Goal: Task Accomplishment & Management: Manage account settings

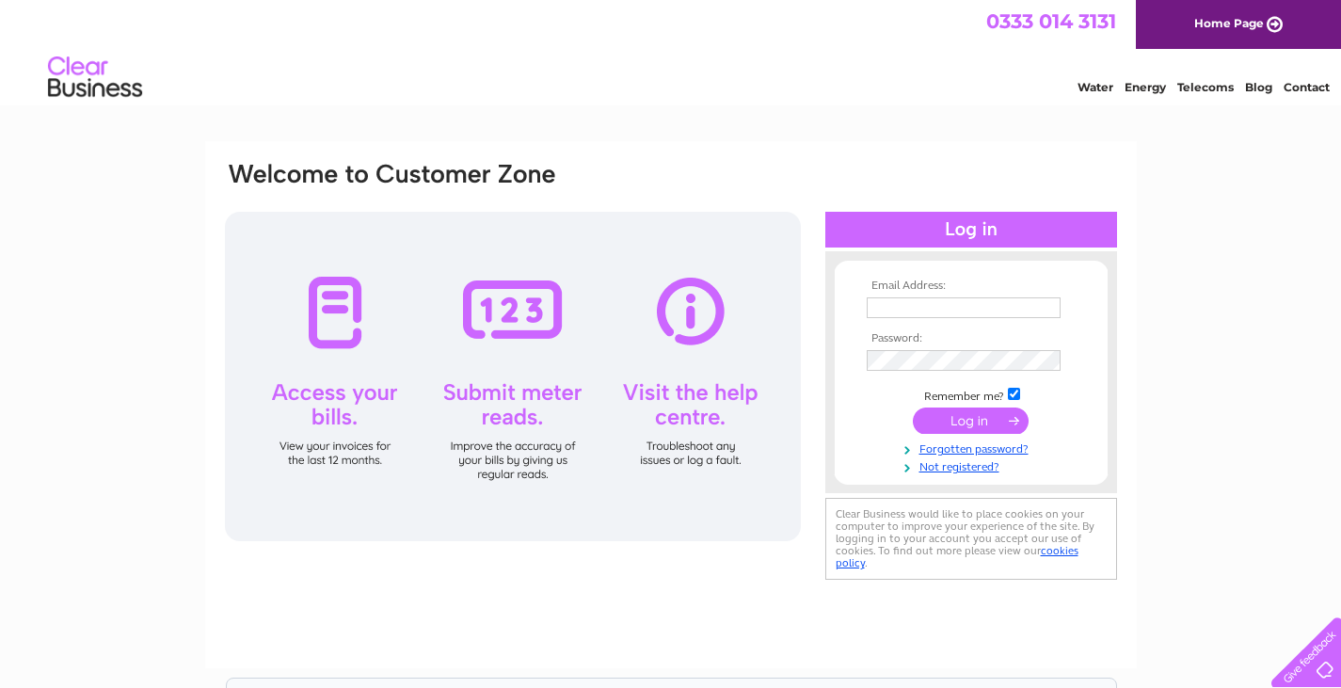
type input "Accounts@cabbagewhite.co.uk"
click at [979, 417] on input "submit" at bounding box center [971, 421] width 116 height 26
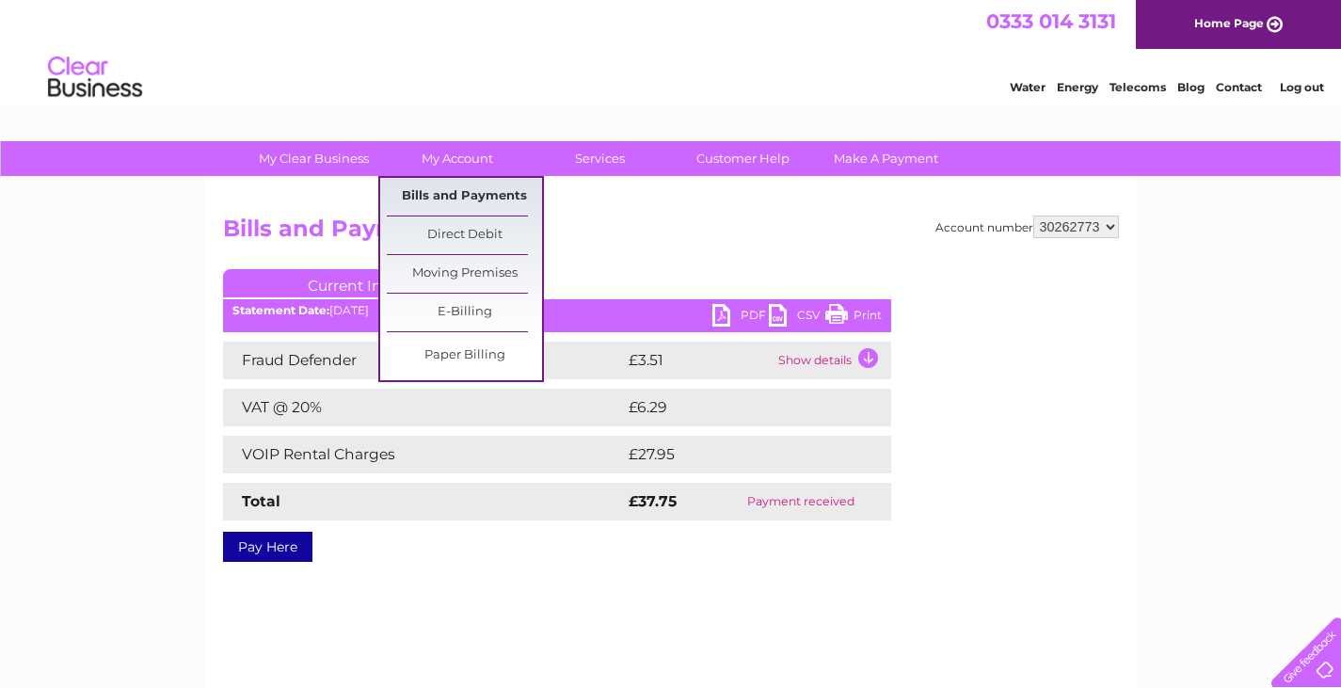
click at [440, 191] on link "Bills and Payments" at bounding box center [464, 197] width 155 height 38
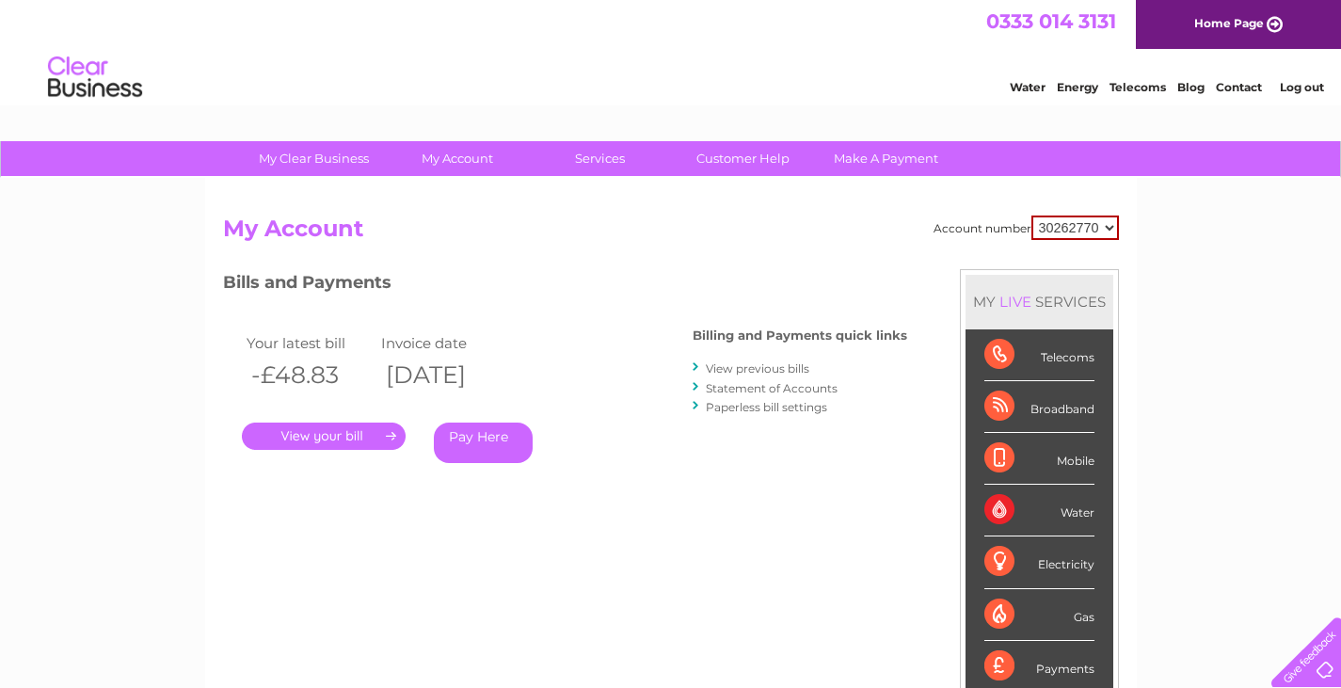
click at [1115, 224] on select "30262770 30262773 30302255 30306953 30318666" at bounding box center [1076, 228] width 88 height 24
select select "30262773"
click at [1032, 216] on select "30262770 30262773 30302255 30306953 30318666" at bounding box center [1076, 228] width 88 height 24
click at [1109, 234] on select "30262770 30262773 30302255 30306953 30318666" at bounding box center [1076, 227] width 86 height 23
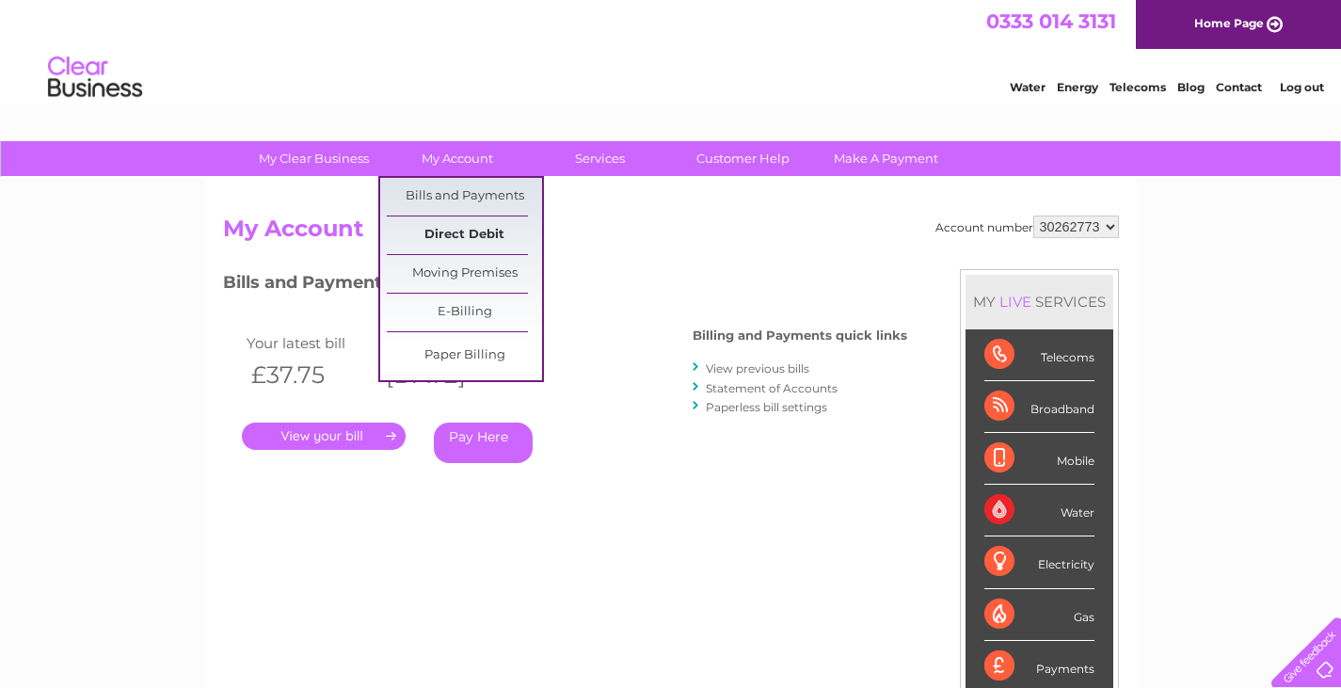
click at [472, 239] on link "Direct Debit" at bounding box center [464, 235] width 155 height 38
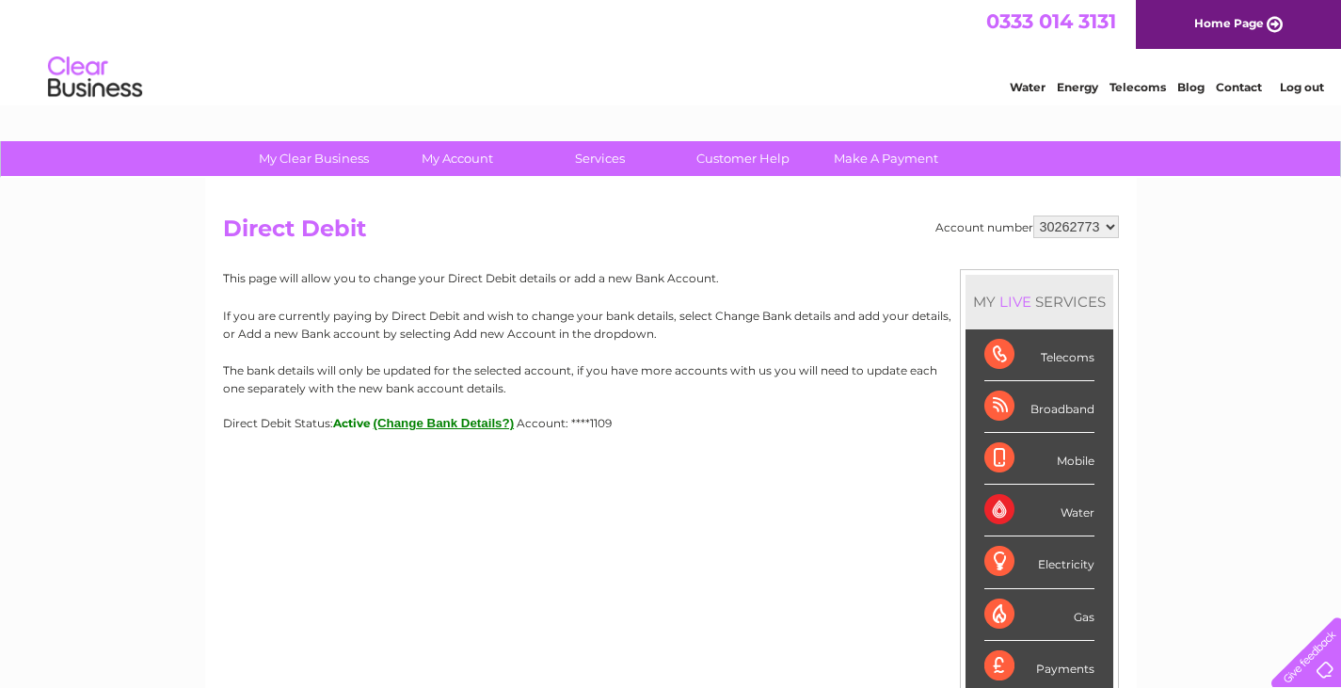
click at [486, 427] on button "(Change Bank Details?)" at bounding box center [444, 423] width 141 height 14
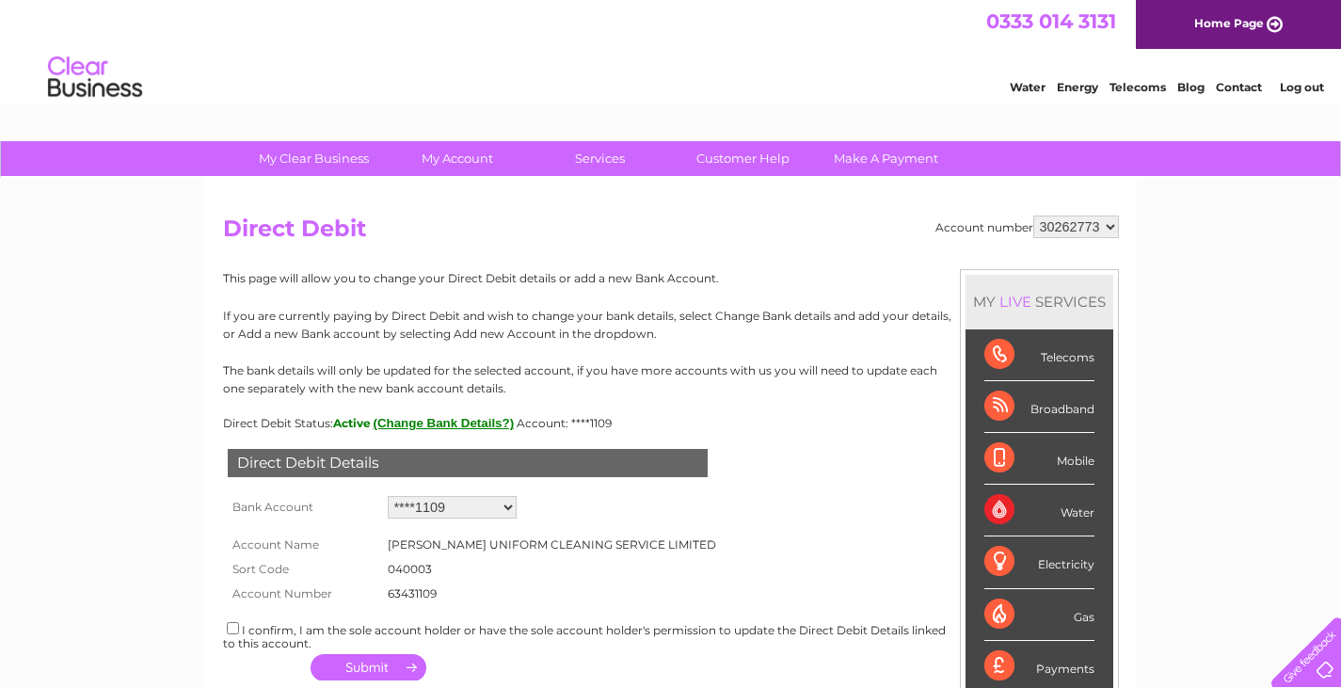
click at [1098, 230] on select "30262770 30262773 30302255 30306953 30318666" at bounding box center [1076, 227] width 86 height 23
select select "30302255"
click at [1033, 216] on select "30262770 30262773 30302255 30306953 30318666" at bounding box center [1076, 227] width 86 height 23
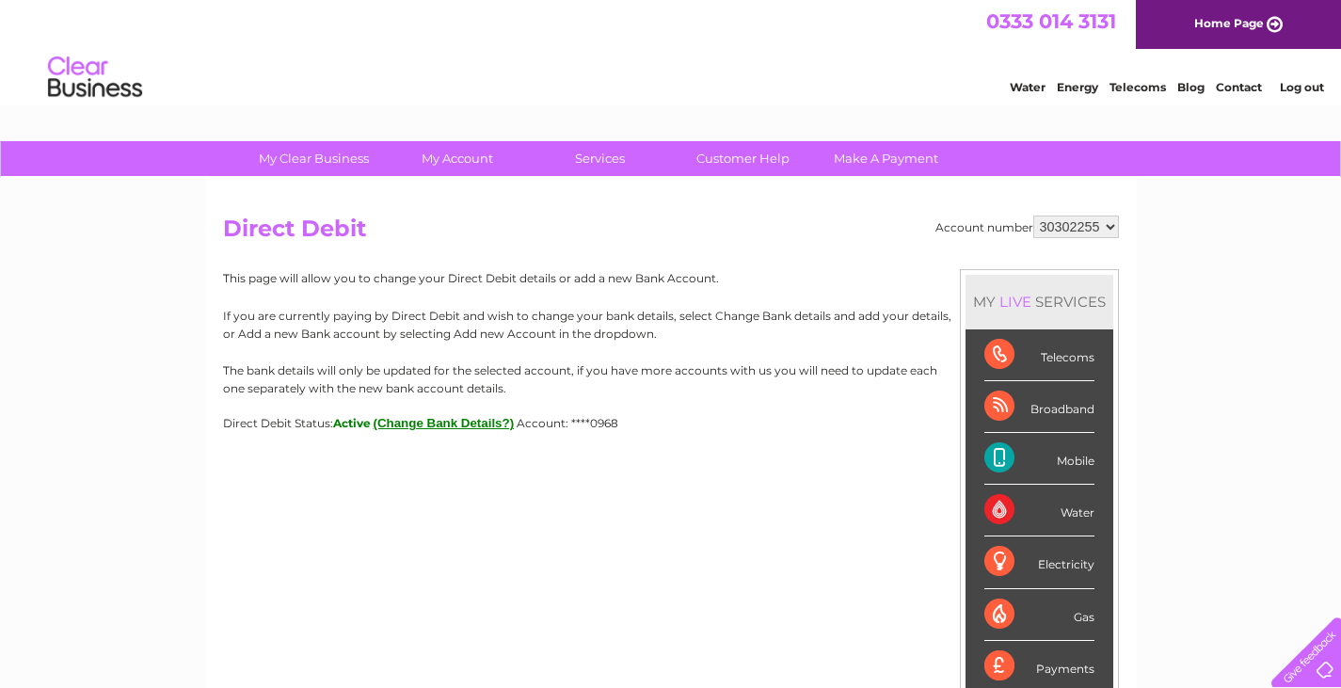
drag, startPoint x: 0, startPoint y: 0, endPoint x: 464, endPoint y: 417, distance: 623.8
click at [464, 417] on button "(Change Bank Details?)" at bounding box center [444, 423] width 141 height 14
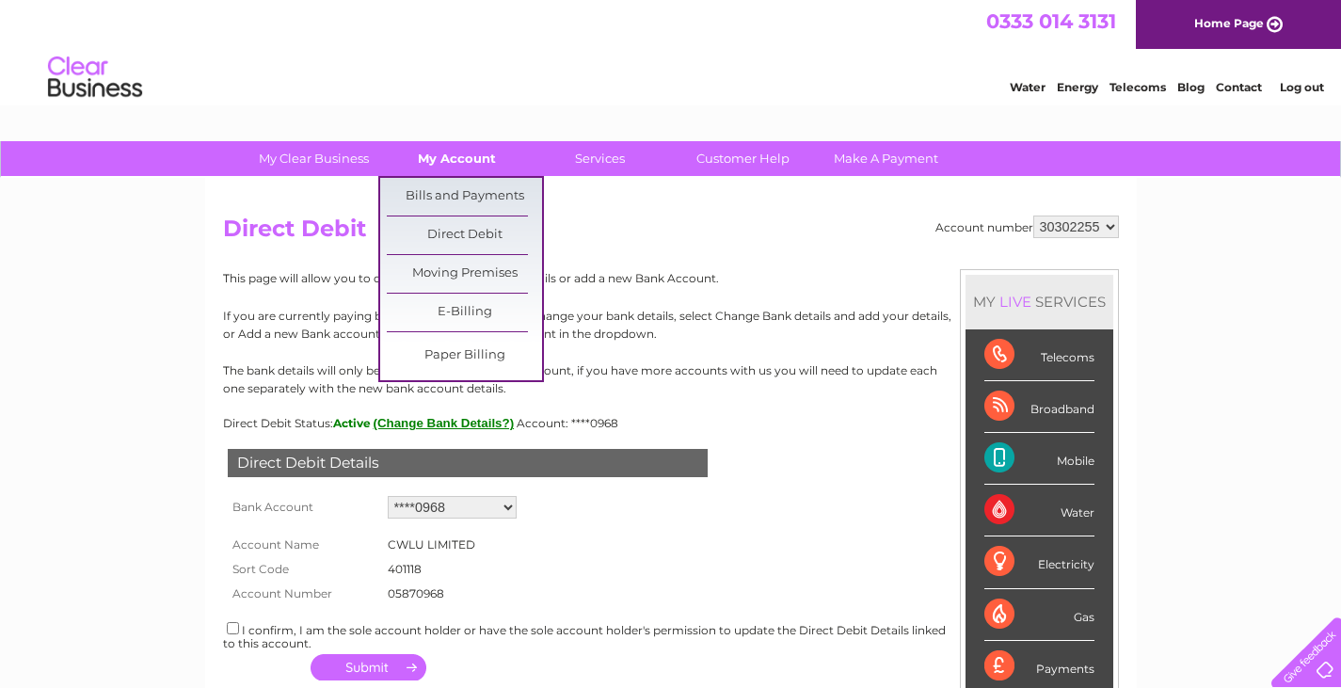
click at [467, 150] on link "My Account" at bounding box center [456, 158] width 155 height 35
click at [464, 189] on link "Bills and Payments" at bounding box center [464, 197] width 155 height 38
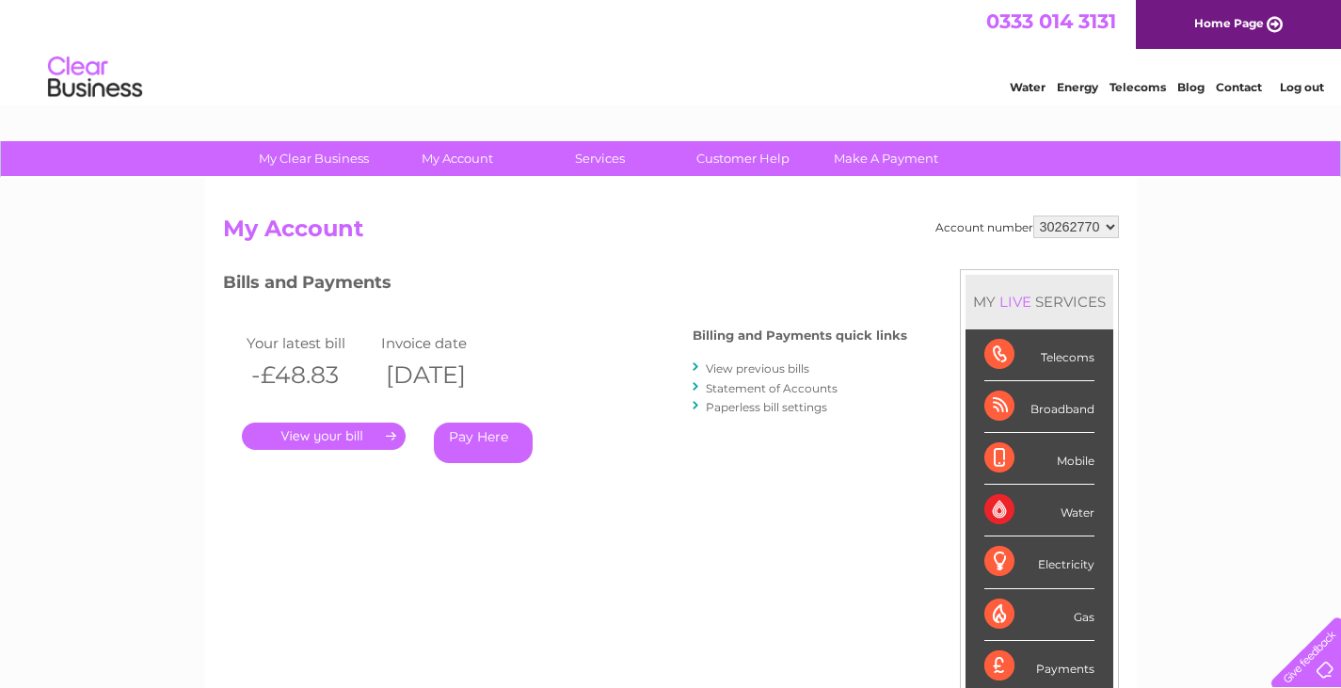
select select "30302255"
click at [1033, 216] on select "30262770 30262773 30302255 30306953 30318666" at bounding box center [1076, 227] width 86 height 23
drag, startPoint x: 0, startPoint y: 0, endPoint x: 307, endPoint y: 437, distance: 533.7
click at [307, 437] on link "." at bounding box center [324, 436] width 164 height 27
